Goal: Check status

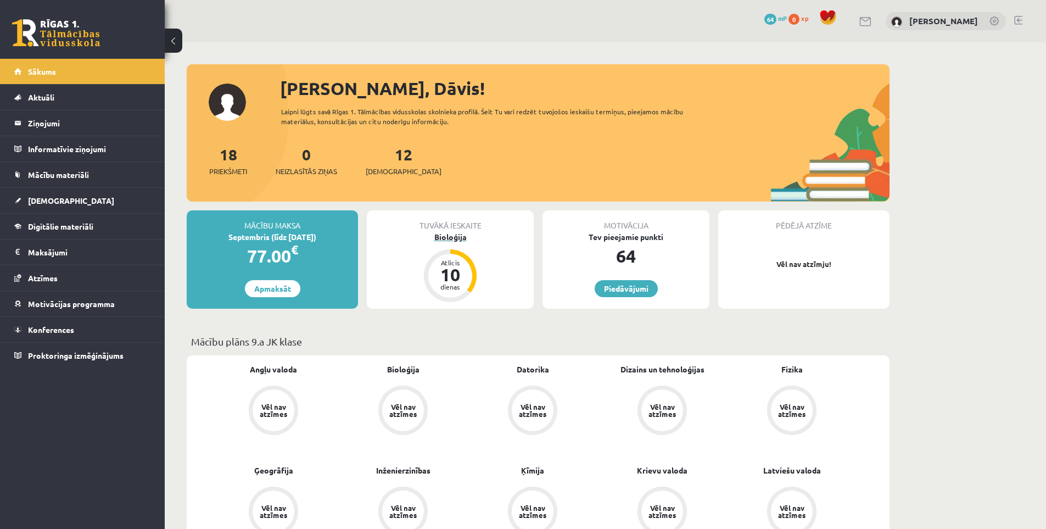
click at [447, 235] on div "Bioloģija" at bounding box center [450, 237] width 167 height 12
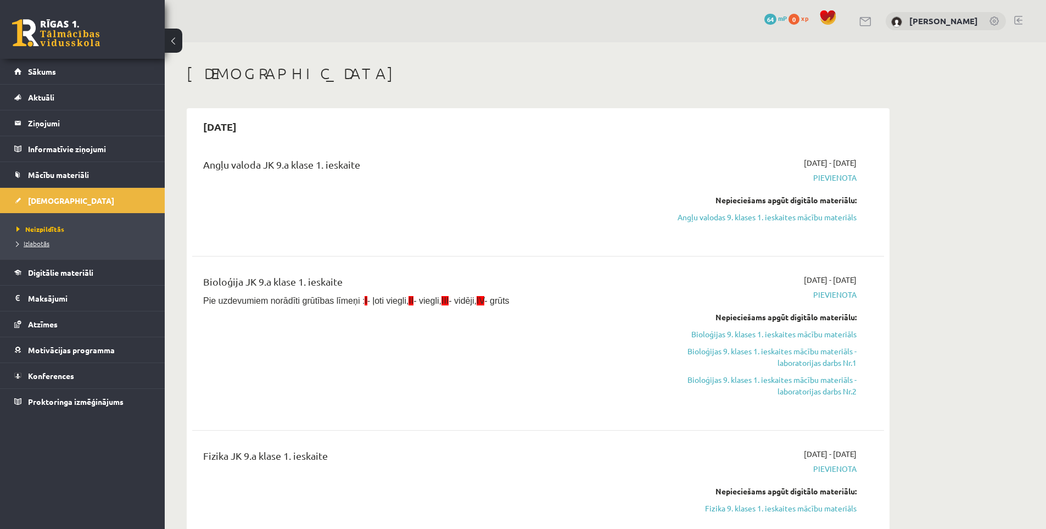
click at [31, 240] on span "Izlabotās" at bounding box center [32, 243] width 33 height 9
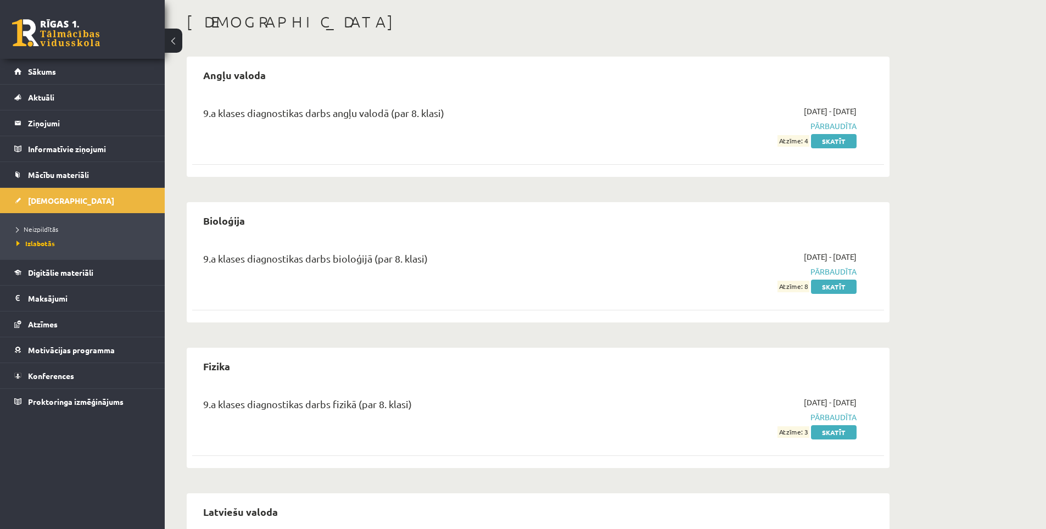
scroll to position [29, 0]
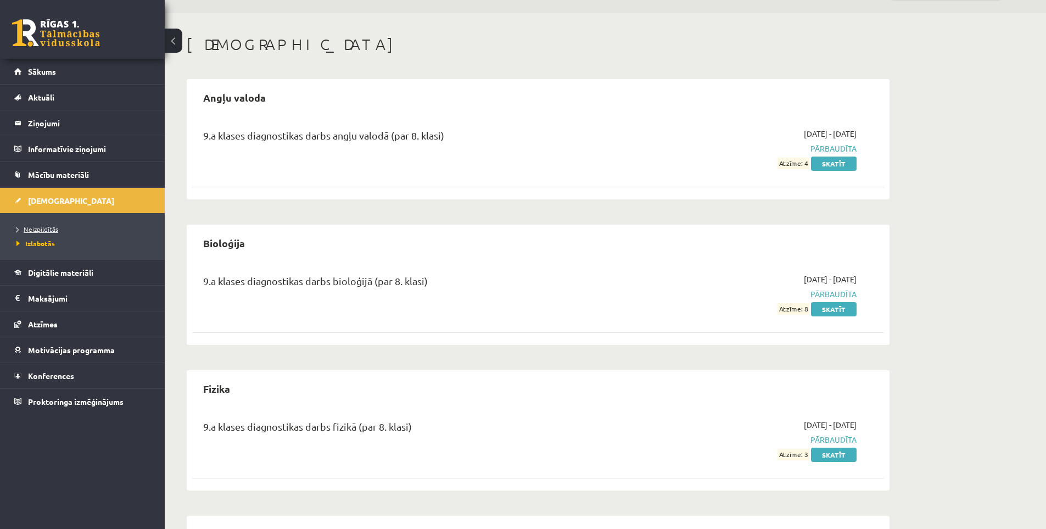
click at [49, 232] on link "Neizpildītās" at bounding box center [84, 229] width 137 height 10
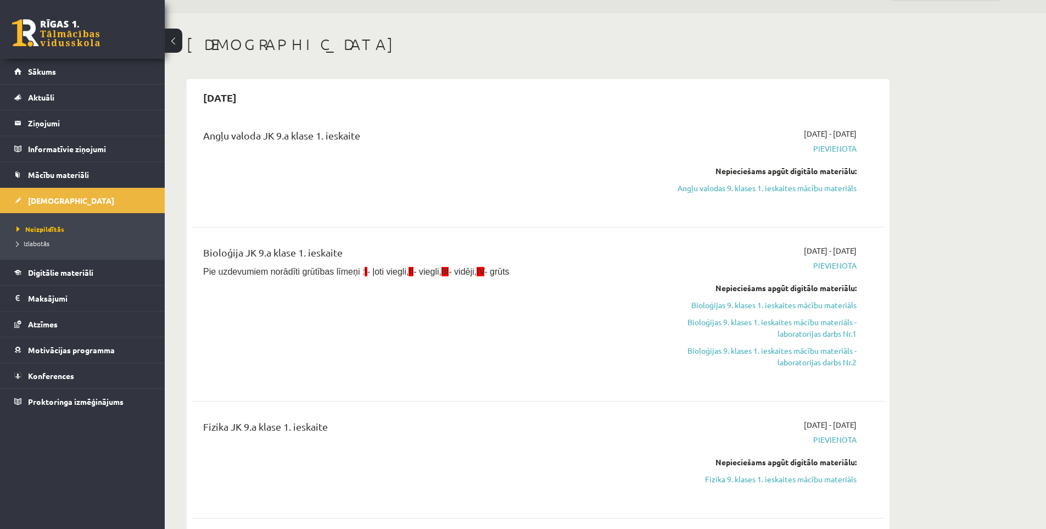
drag, startPoint x: 336, startPoint y: 135, endPoint x: 429, endPoint y: 163, distance: 97.6
click at [423, 139] on div "Angļu valoda JK 9.a klase 1. ieskaite" at bounding box center [418, 138] width 430 height 20
click at [431, 167] on div "Angļu valoda JK 9.a klase 1. ieskaite" at bounding box center [418, 168] width 446 height 81
